Goal: Task Accomplishment & Management: Manage account settings

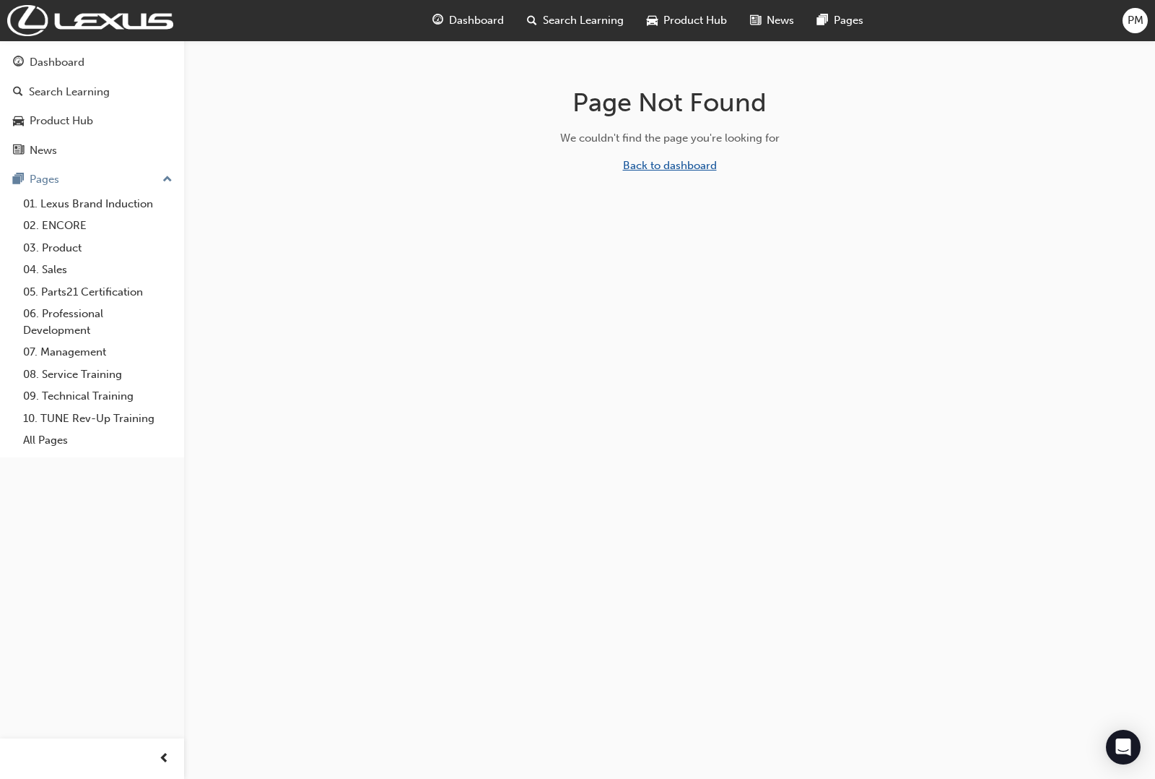
click at [712, 162] on link "Back to dashboard" at bounding box center [670, 165] width 94 height 13
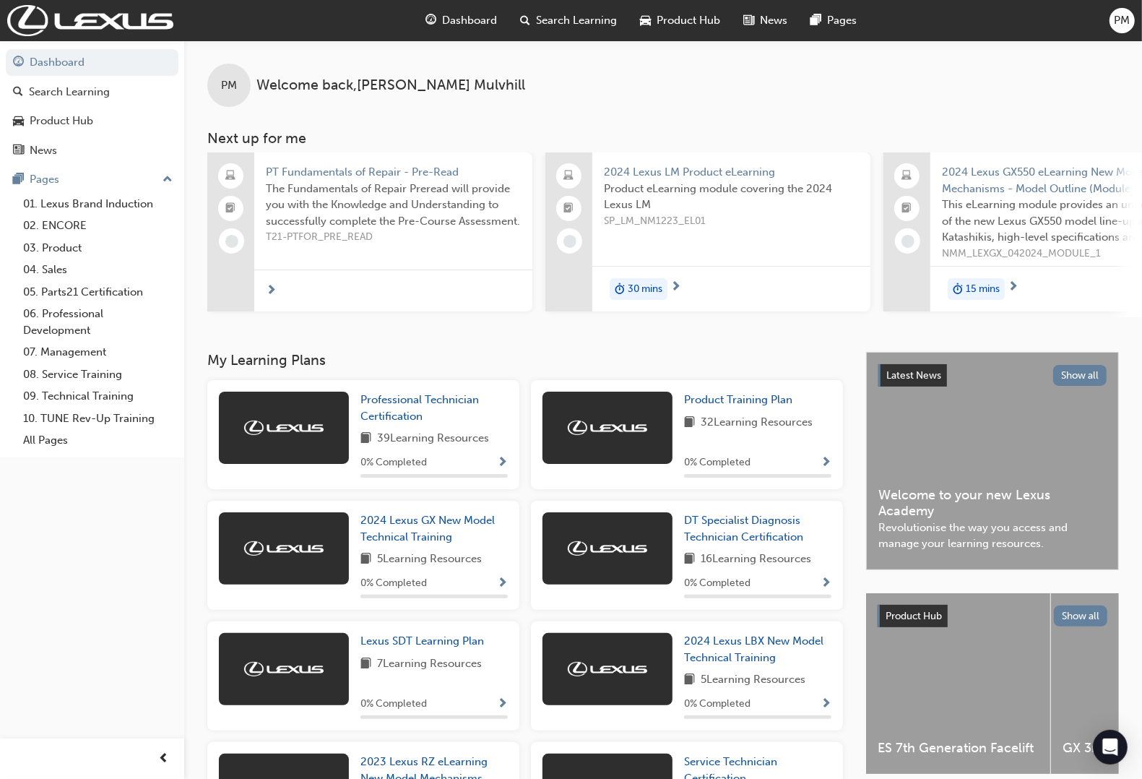
click at [1121, 16] on span "PM" at bounding box center [1122, 20] width 16 height 17
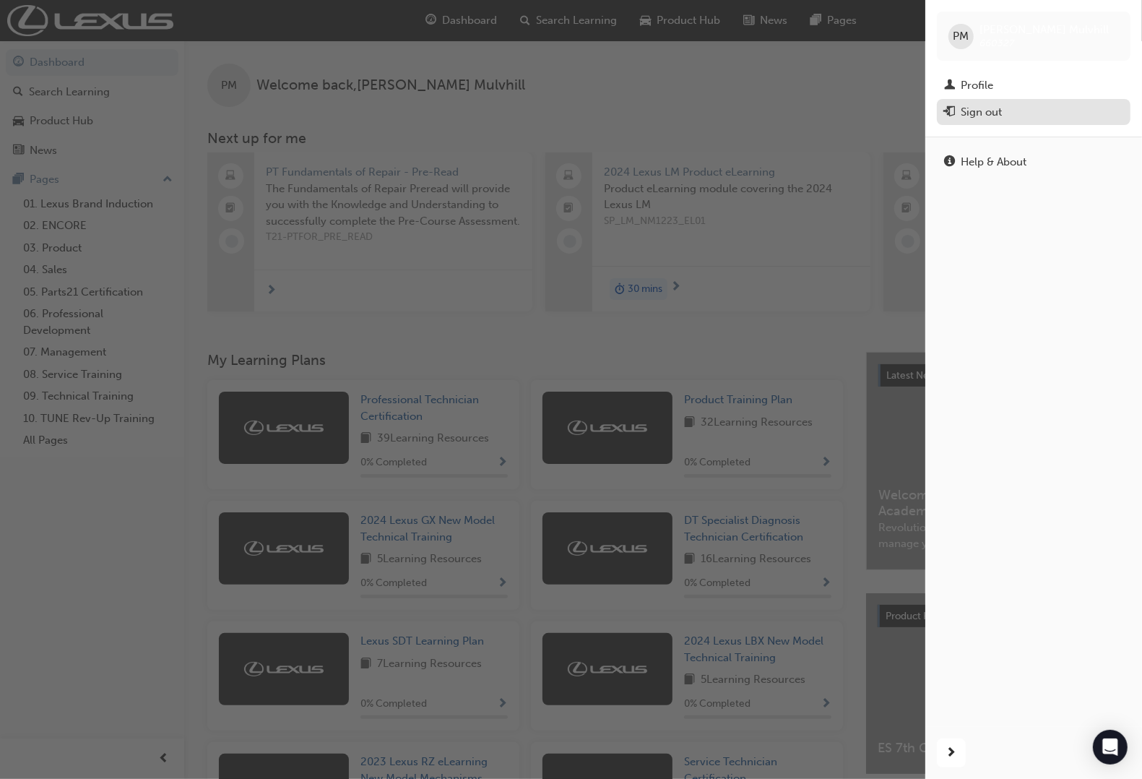
click at [1024, 103] on div "Sign out" at bounding box center [1033, 112] width 179 height 18
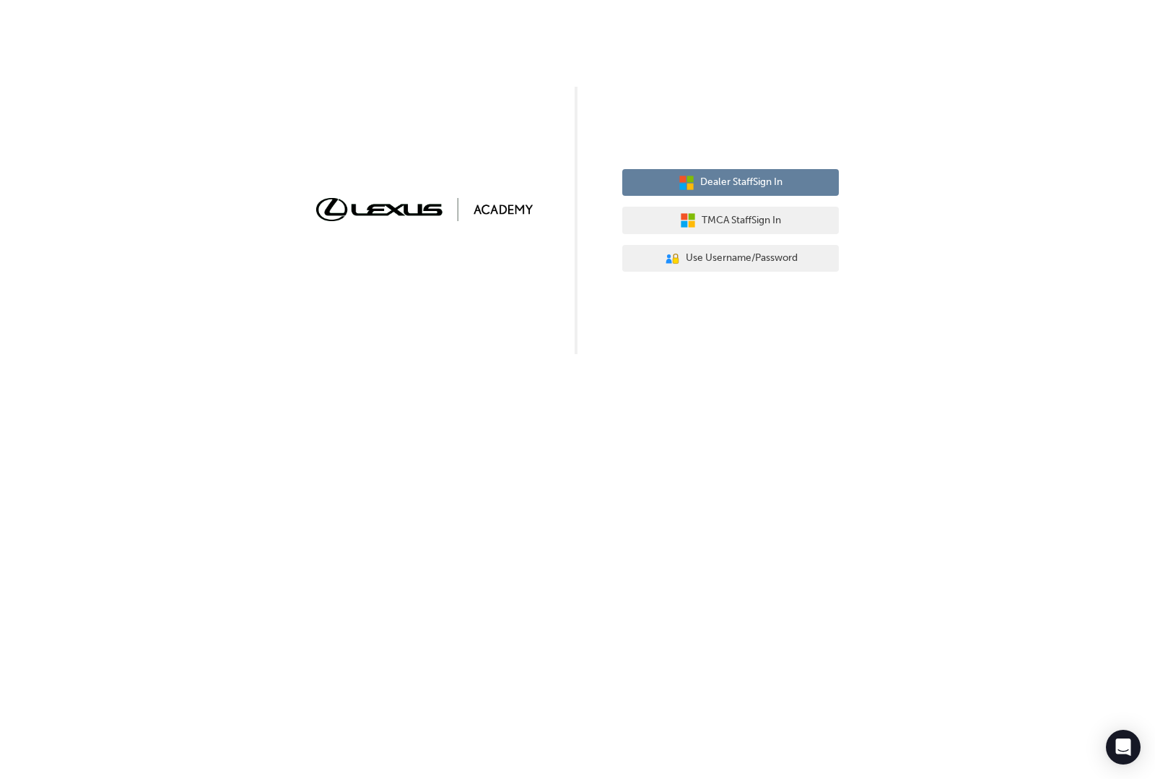
click at [766, 182] on span "Dealer Staff Sign In" at bounding box center [742, 182] width 82 height 17
